Goal: Information Seeking & Learning: Learn about a topic

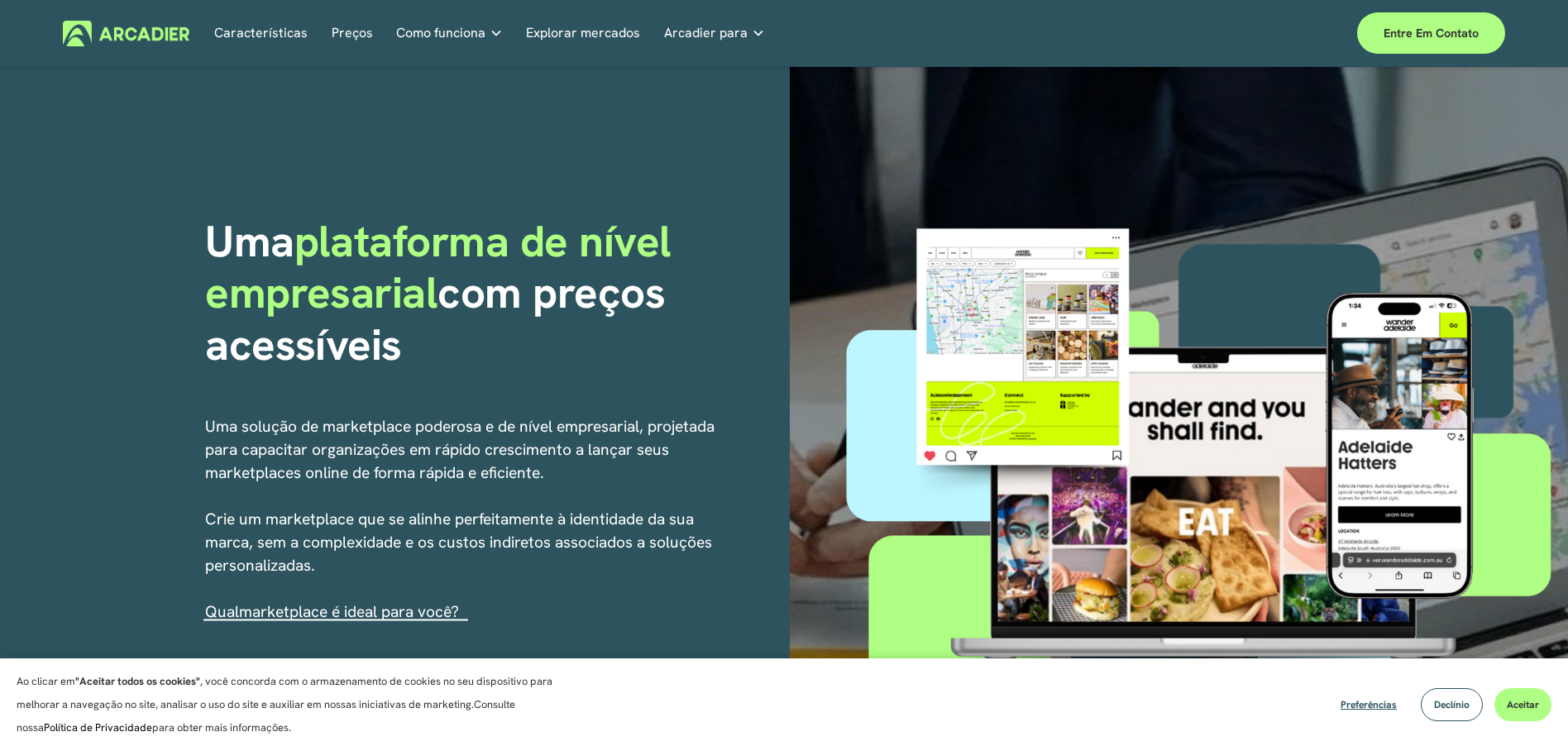
click at [0, 0] on font "Mercados intuitivos adaptados às" at bounding box center [0, 0] width 0 height 0
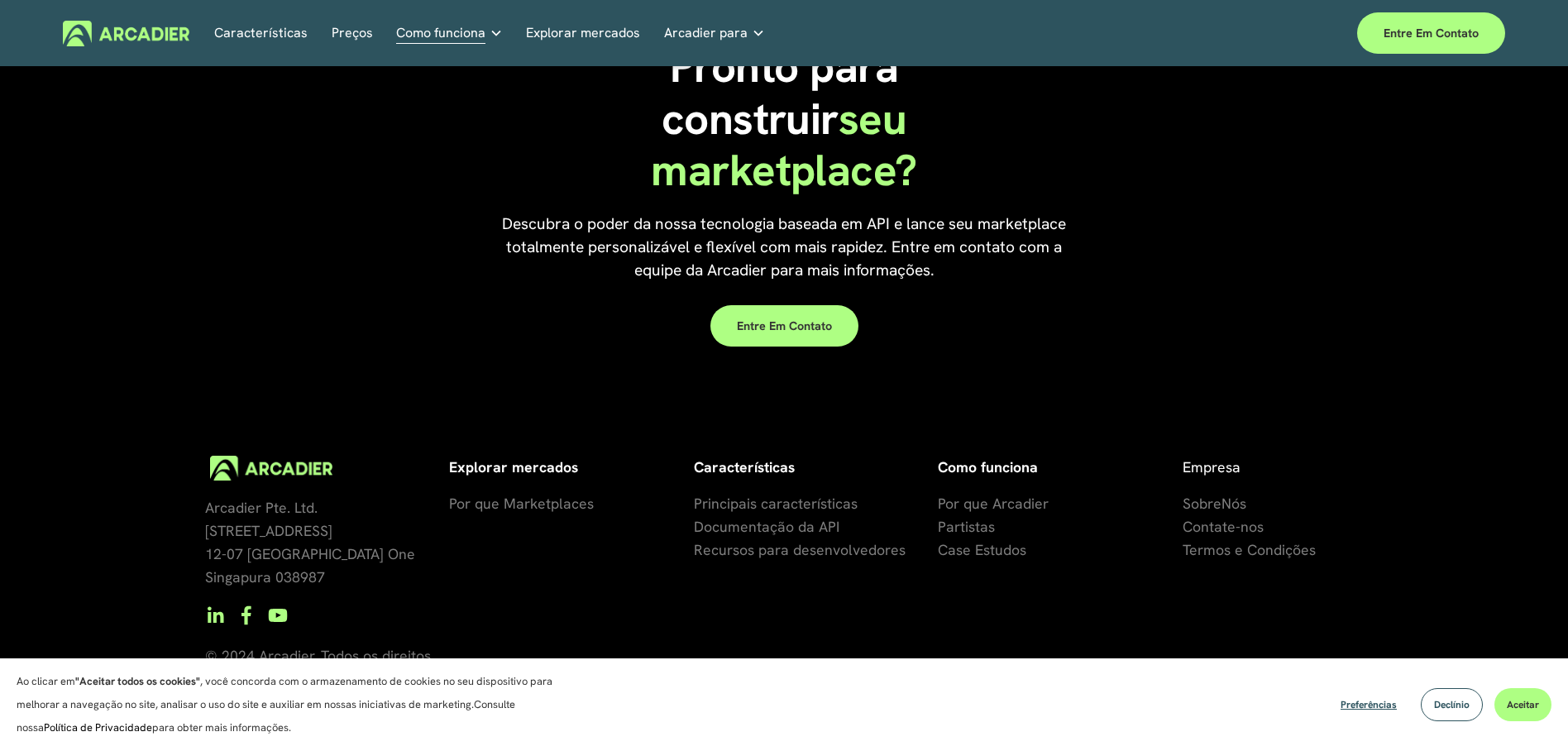
scroll to position [1613, 0]
click at [539, 510] on font "Por que Marketplaces" at bounding box center [521, 504] width 145 height 19
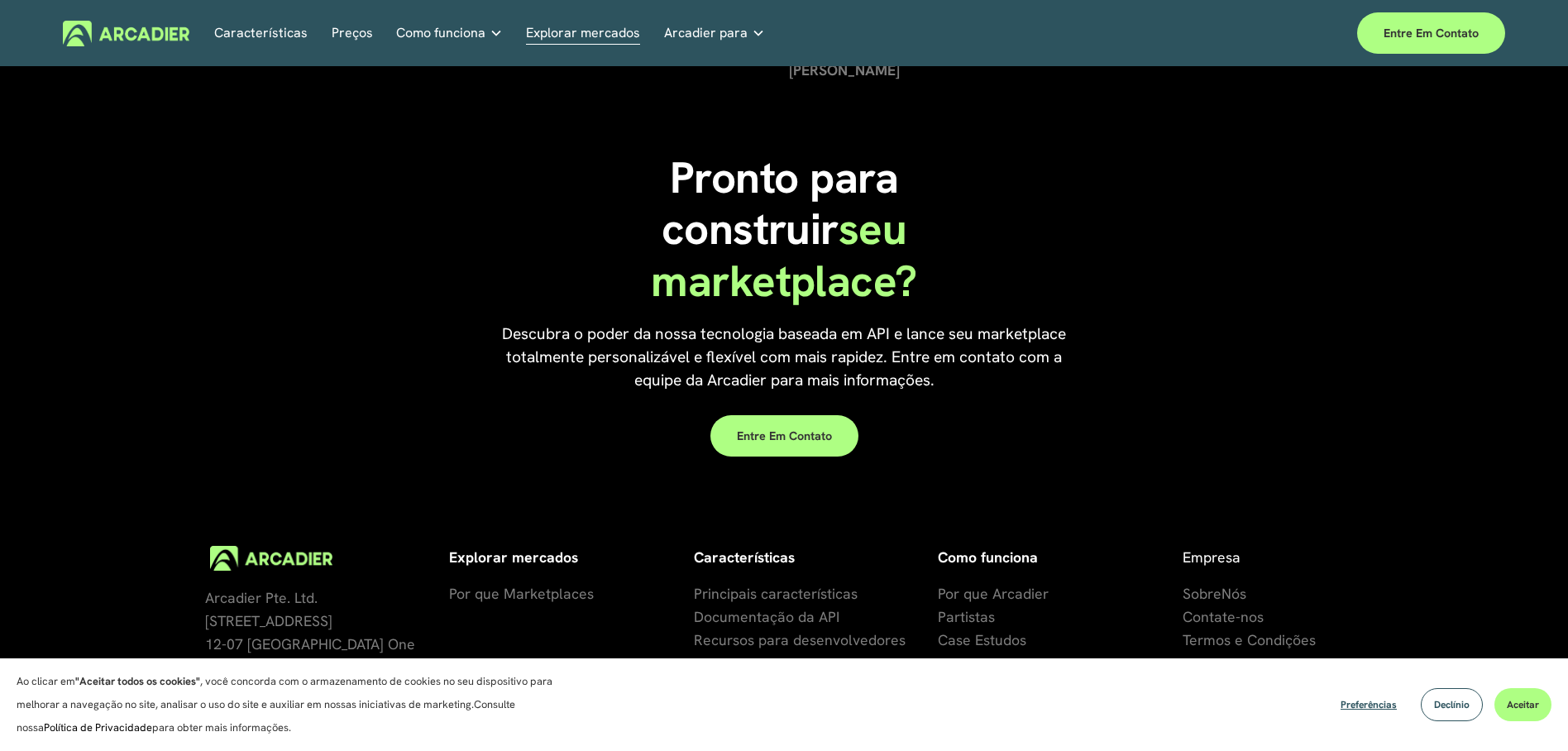
scroll to position [3864, 0]
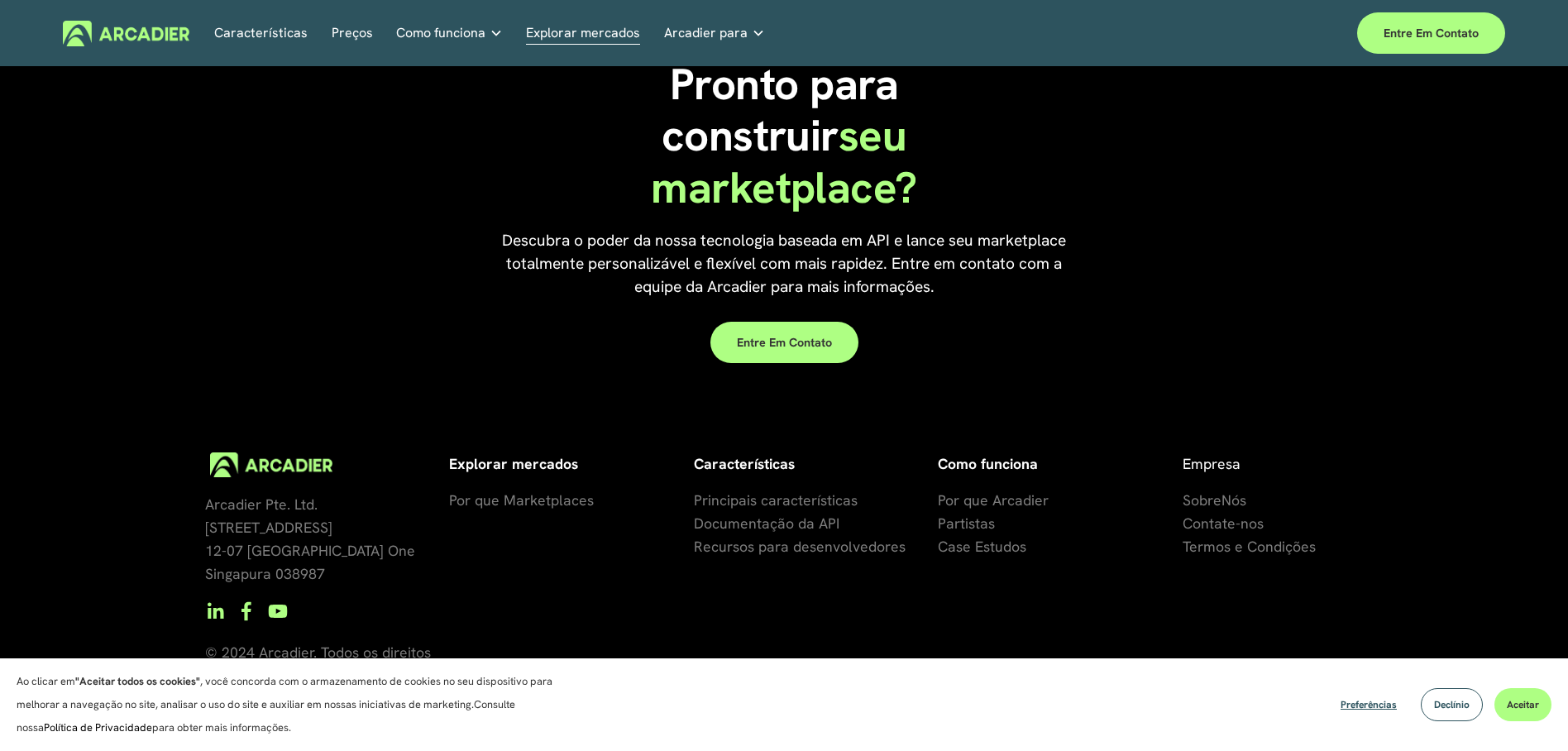
click at [1006, 549] on font "se Estudos" at bounding box center [990, 546] width 71 height 19
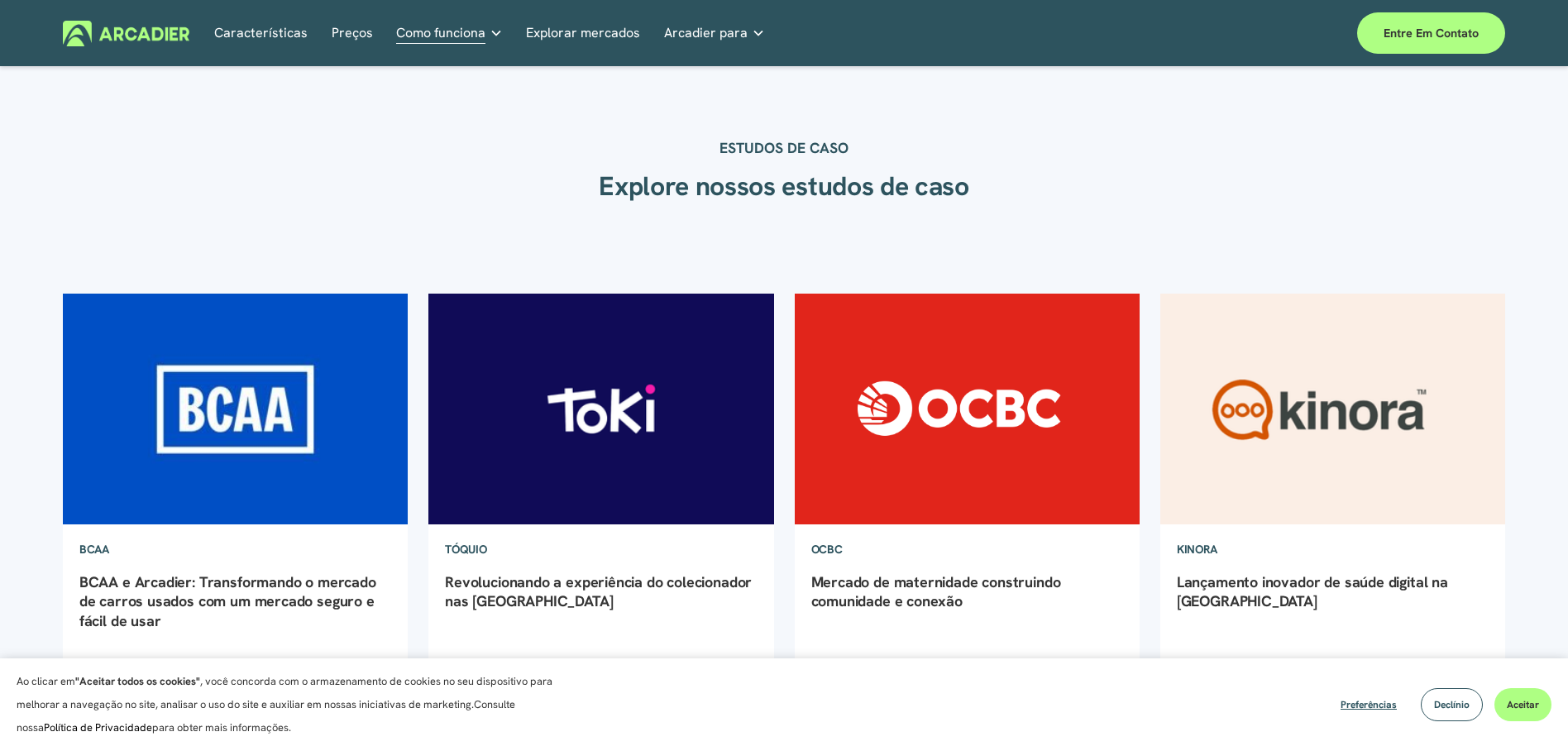
click at [906, 446] on img at bounding box center [966, 408] width 349 height 233
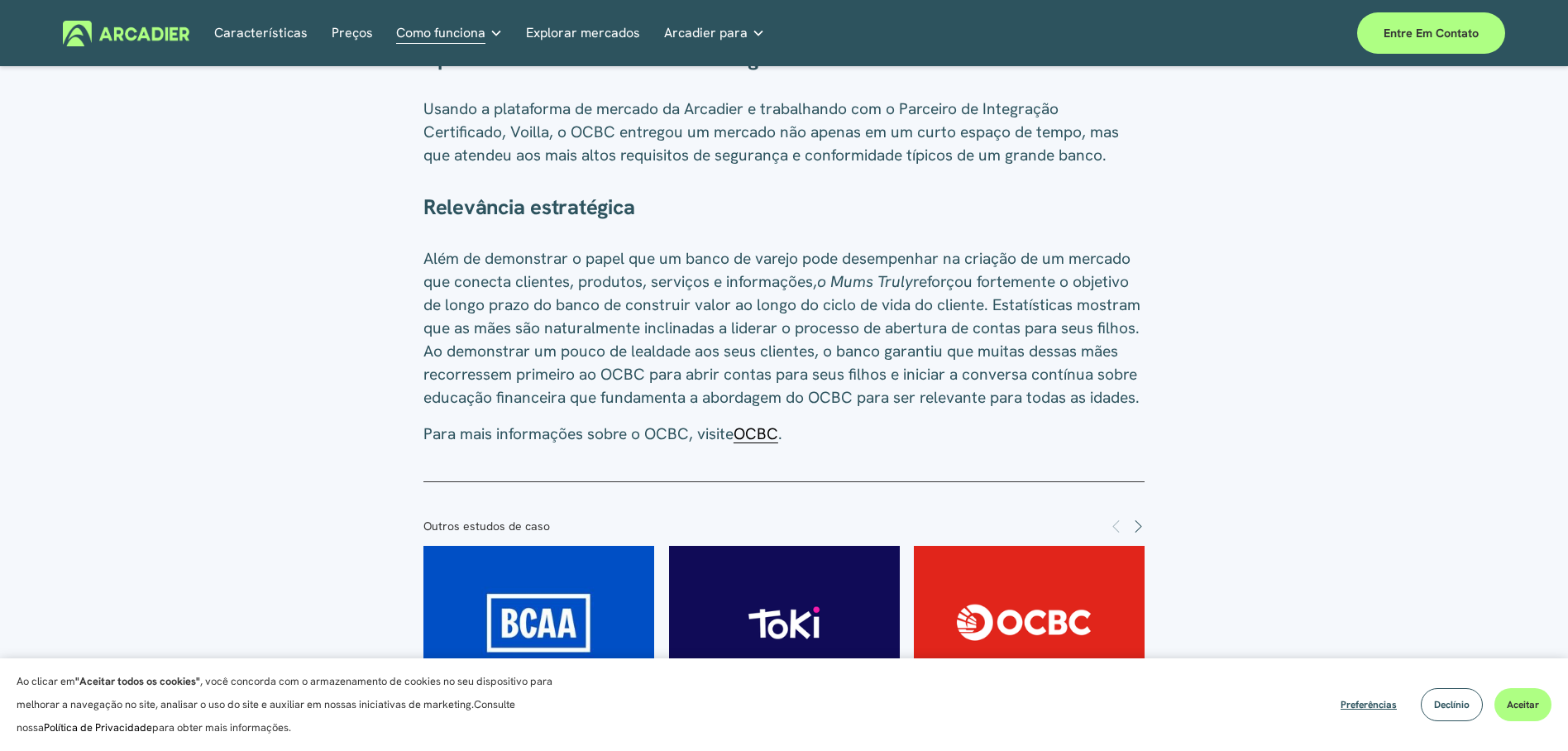
scroll to position [1787, 0]
